Goal: Answer question/provide support: Share knowledge or assist other users

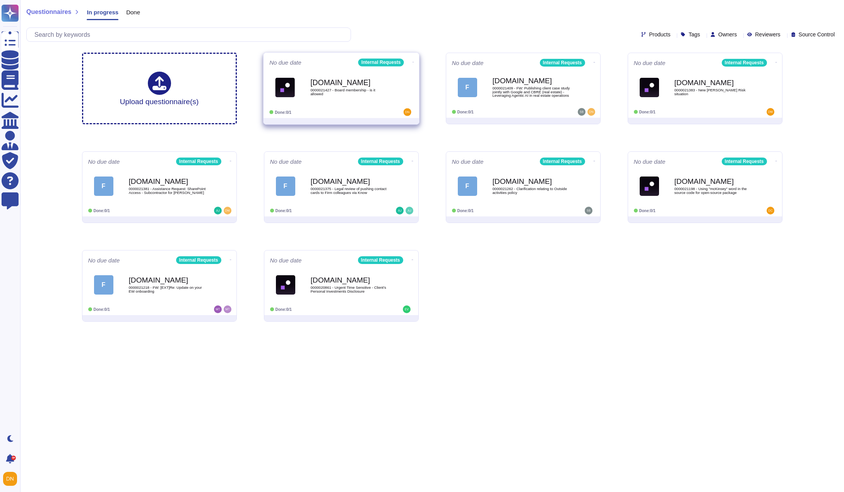
click at [337, 93] on span "0000021427 - Board membership - is it allowed" at bounding box center [349, 91] width 78 height 7
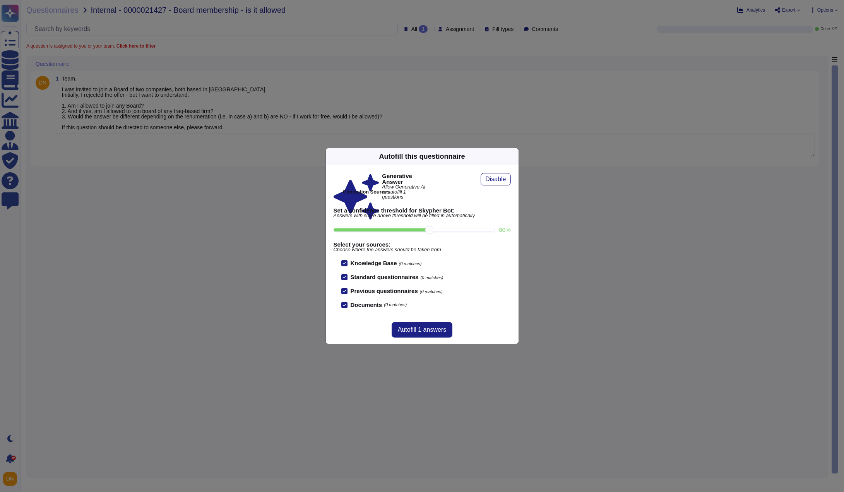
click at [514, 156] on icon at bounding box center [514, 156] width 0 height 0
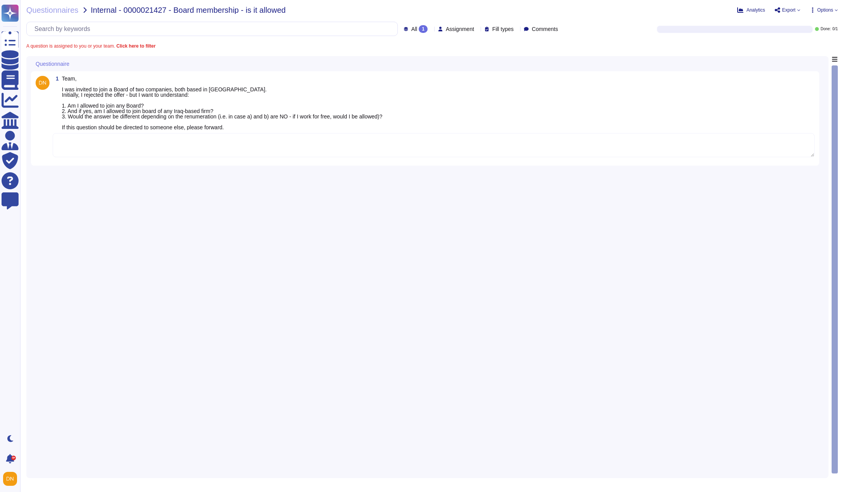
click at [319, 142] on textarea at bounding box center [434, 145] width 762 height 24
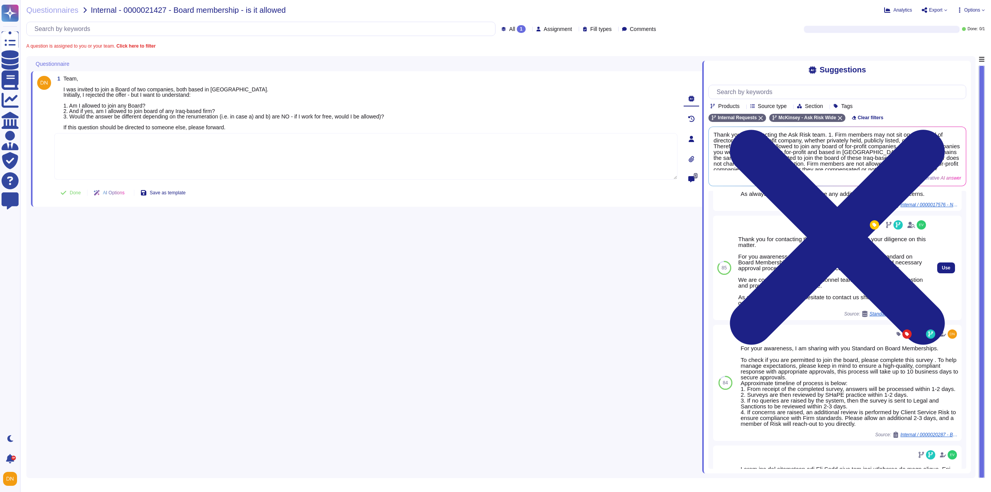
scroll to position [77, 0]
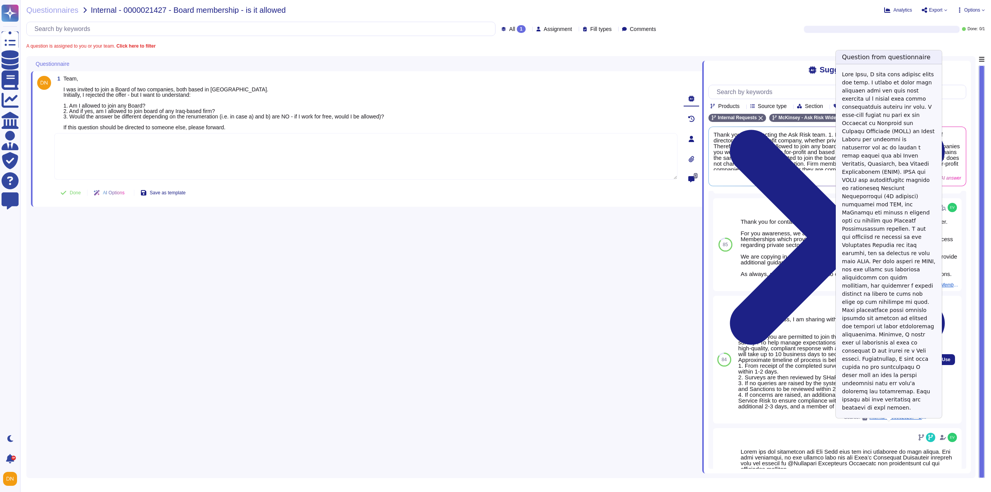
click at [844, 420] on div "Internal / 0000020287 - Board Mambership at SASO Board" at bounding box center [895, 417] width 66 height 6
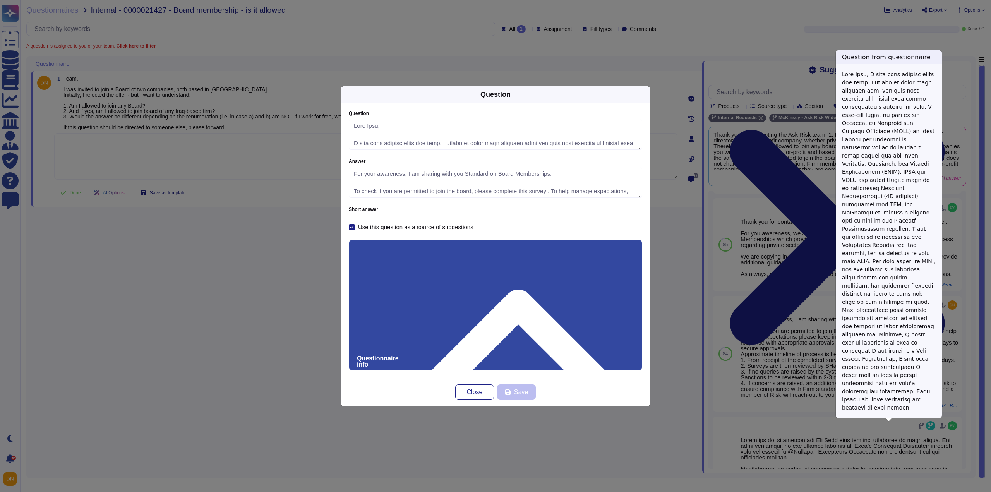
type textarea "Dear Team, I hope this message finds you well. I wanted to share some exciting …"
type textarea "For your awareness, I am sharing with you Standard on Board Memberships. To che…"
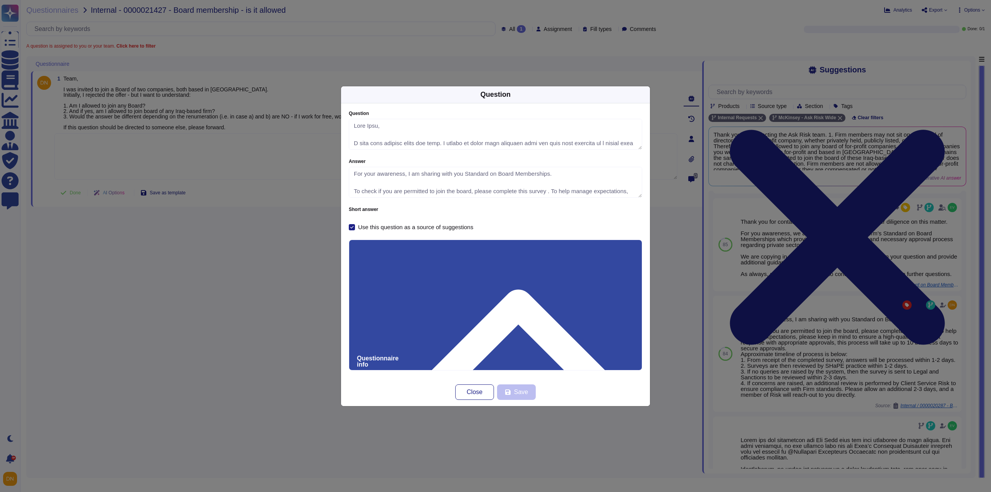
drag, startPoint x: 394, startPoint y: 281, endPoint x: 340, endPoint y: 278, distance: 53.5
click at [340, 278] on div "Question Question Answer For your awareness, I am sharing with you Standard on …" at bounding box center [495, 246] width 991 height 492
click at [476, 395] on span "Close" at bounding box center [475, 392] width 16 height 6
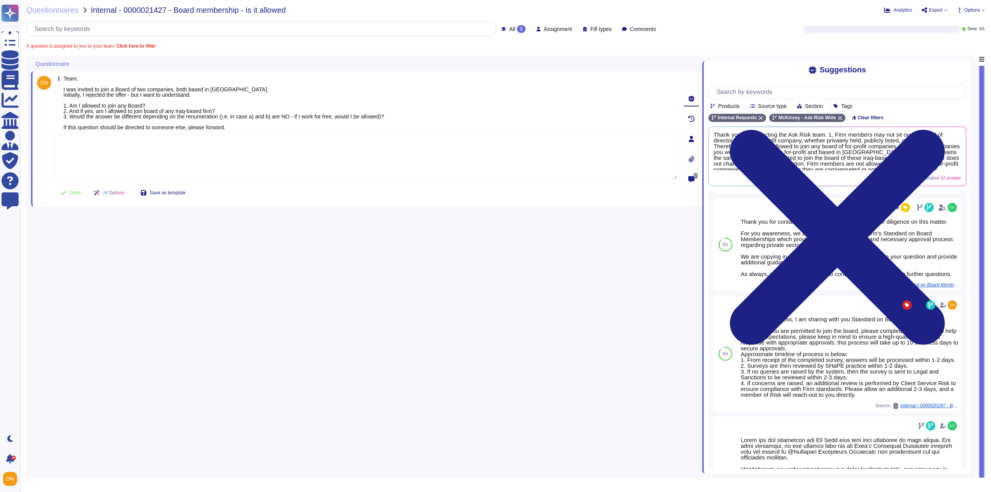
click at [204, 152] on textarea at bounding box center [365, 156] width 623 height 46
paste textarea "0000020287"
type textarea "0000020287"
paste textarea "For your awareness, I am sharing with you Standard on Board Memberships. To che…"
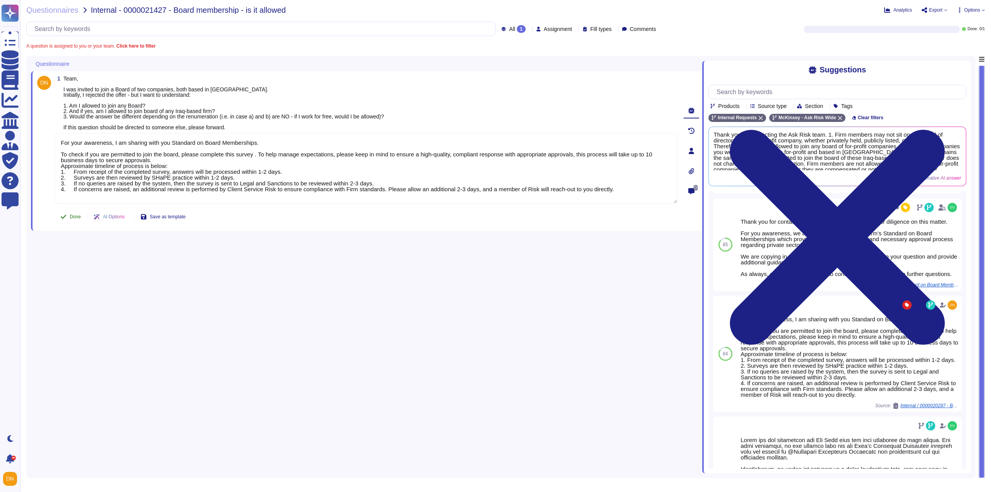
type textarea "For your awareness, I am sharing with you Standard on Board Memberships. To che…"
click at [72, 220] on button "Done" at bounding box center [70, 216] width 33 height 15
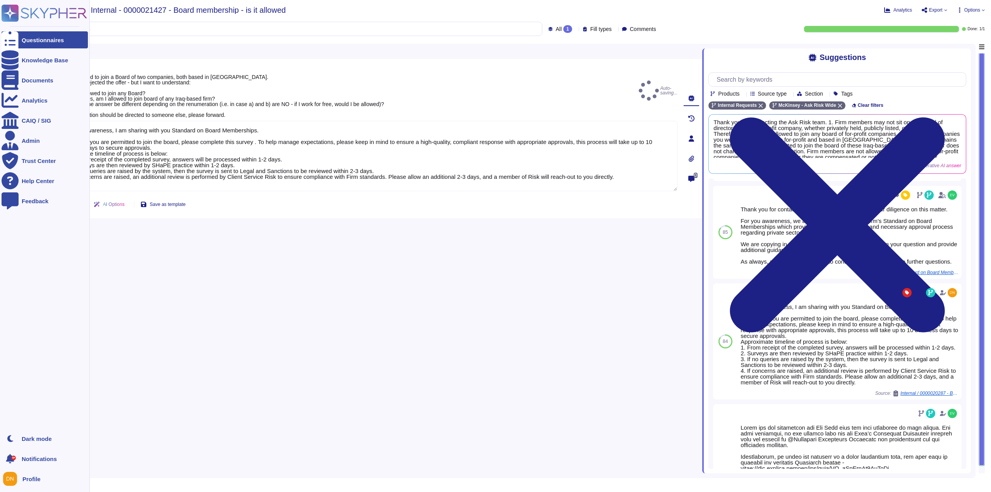
click at [15, 38] on div at bounding box center [10, 39] width 17 height 17
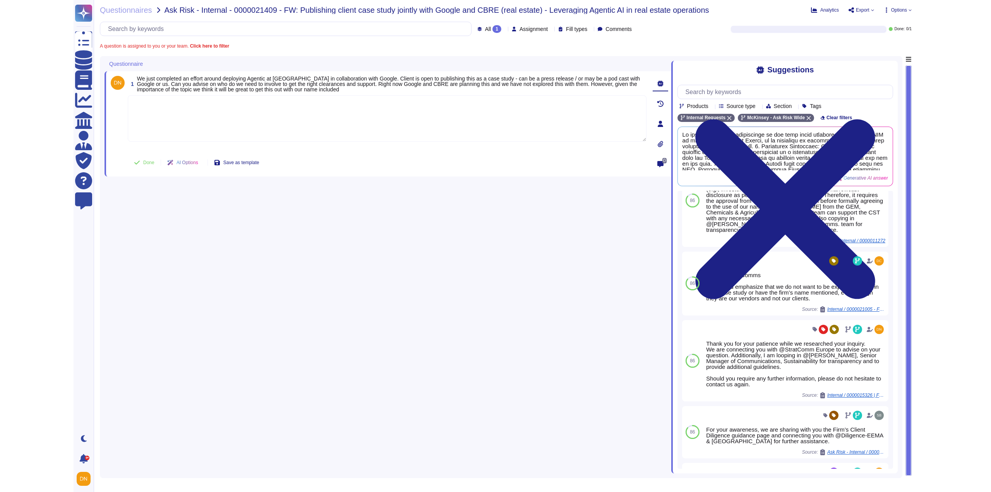
scroll to position [36, 0]
